Goal: Task Accomplishment & Management: Manage account settings

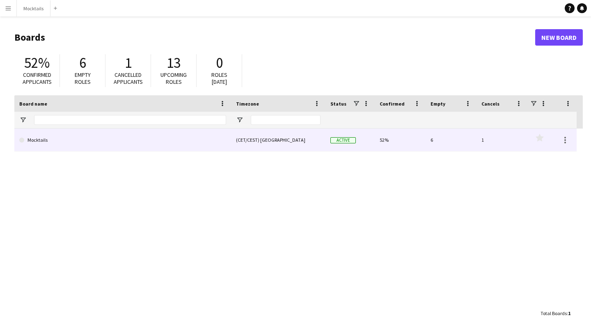
click at [224, 145] on link "Mocktails" at bounding box center [122, 139] width 207 height 23
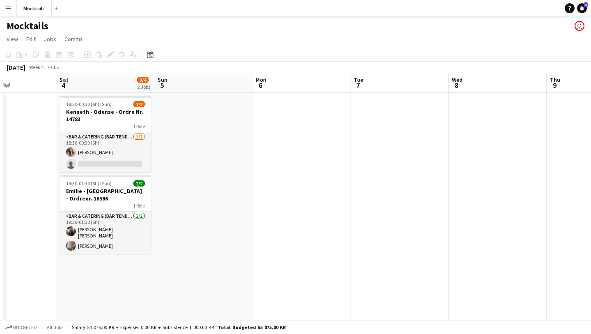
scroll to position [0, 235]
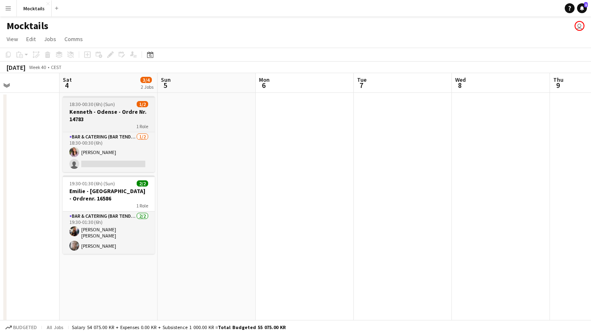
click at [109, 112] on h3 "Kenneth - Odense - Ordre Nr. 14783" at bounding box center [109, 115] width 92 height 15
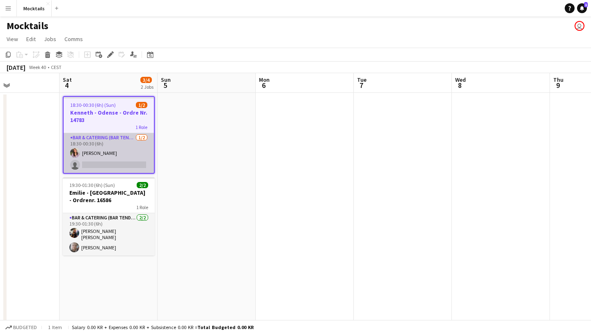
click at [112, 153] on app-card-role "Bar & Catering (Bar Tender) 1/2 18:30-00:30 (6h) Najana Lyberth Kristensen sing…" at bounding box center [109, 153] width 90 height 40
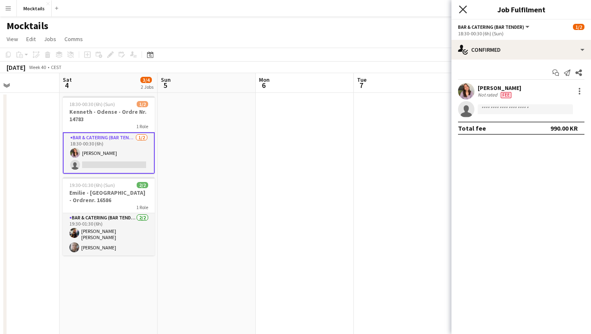
click at [464, 10] on icon "Close pop-in" at bounding box center [463, 9] width 8 height 8
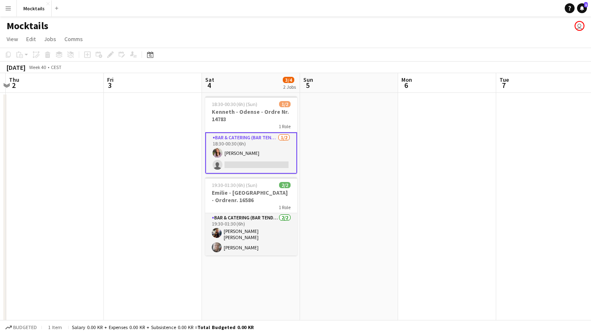
scroll to position [0, 213]
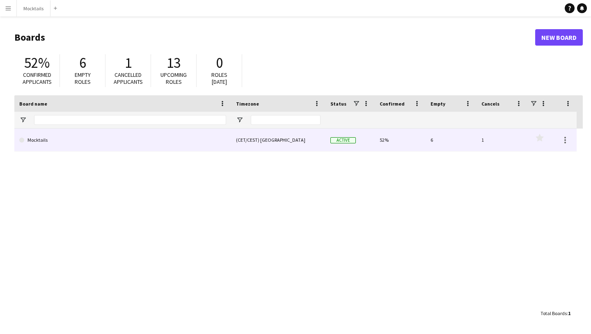
click at [254, 139] on div "(CET/CEST) [GEOGRAPHIC_DATA]" at bounding box center [278, 139] width 94 height 23
